Goal: Find specific page/section: Find specific page/section

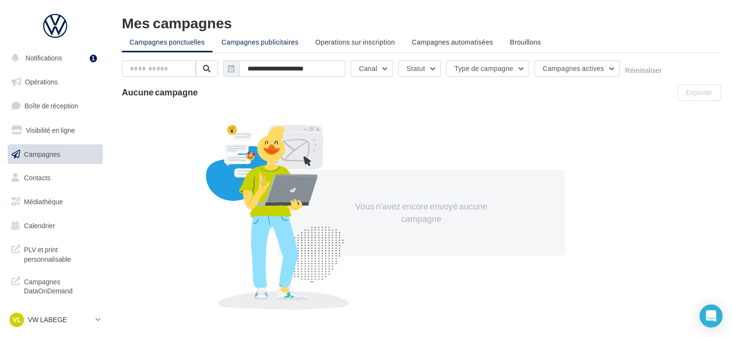
click at [255, 42] on span "Campagnes publicitaires" at bounding box center [260, 42] width 77 height 8
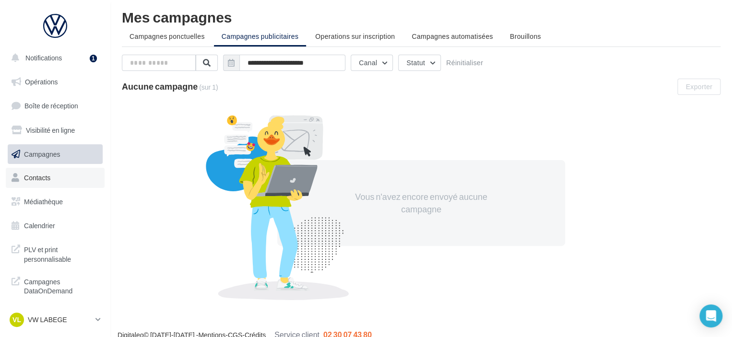
scroll to position [17, 0]
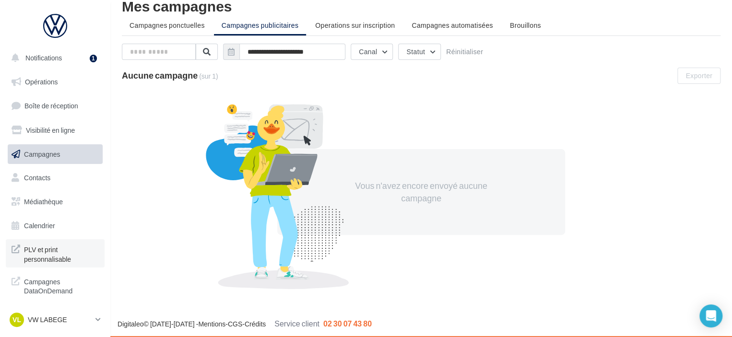
click at [61, 249] on span "PLV et print personnalisable" at bounding box center [61, 253] width 75 height 21
click at [59, 67] on button "Notifications 1" at bounding box center [53, 58] width 95 height 20
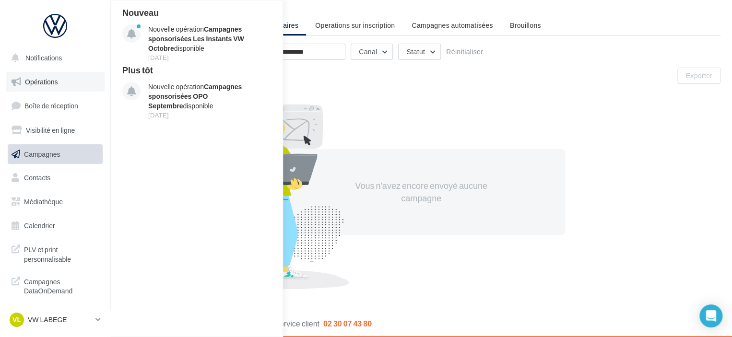
click at [50, 90] on link "Opérations" at bounding box center [55, 82] width 99 height 20
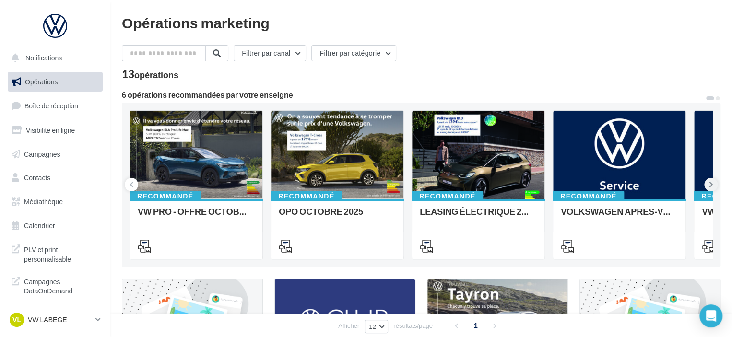
click at [710, 187] on icon at bounding box center [711, 185] width 4 height 10
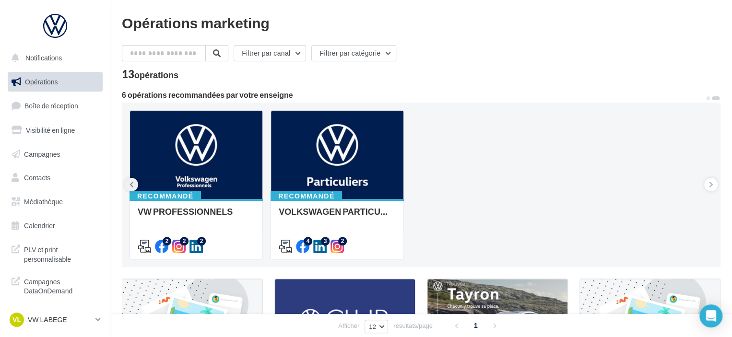
click at [134, 184] on button at bounding box center [131, 184] width 13 height 13
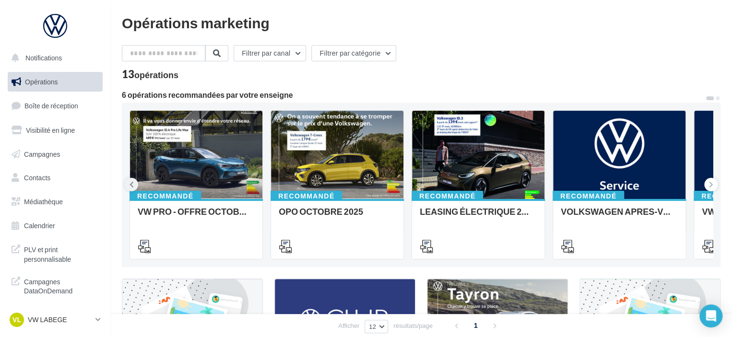
click at [134, 184] on button at bounding box center [131, 184] width 13 height 13
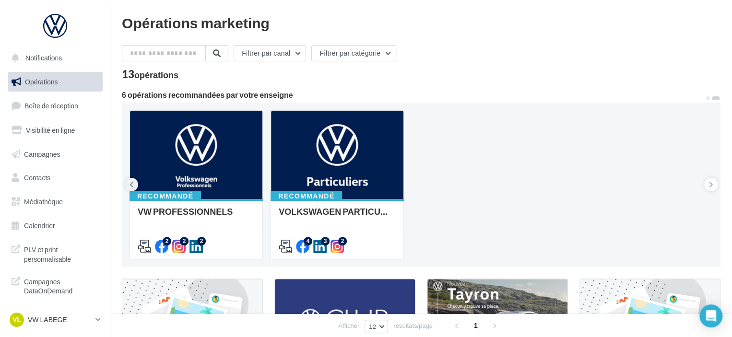
click at [134, 184] on button at bounding box center [131, 184] width 13 height 13
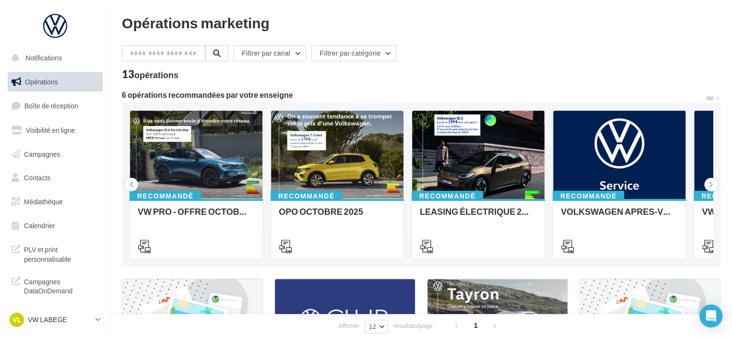
drag, startPoint x: 297, startPoint y: 97, endPoint x: 176, endPoint y: 80, distance: 122.6
click at [176, 80] on div "Filtrer par canal Filtrer par catégorie 13 opérations 6 opérations recommandées…" at bounding box center [421, 337] width 598 height 584
click at [176, 79] on div "opérations" at bounding box center [156, 74] width 44 height 9
